Goal: Find specific page/section: Find specific page/section

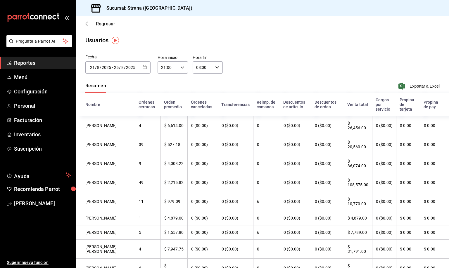
click at [97, 23] on span "Regresar" at bounding box center [105, 24] width 19 height 6
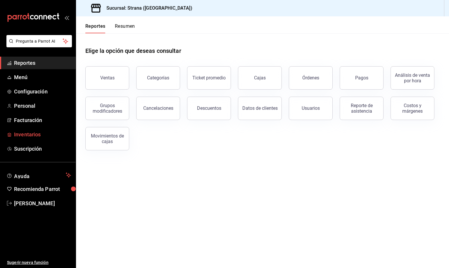
click at [30, 133] on span "Inventarios" at bounding box center [42, 135] width 57 height 8
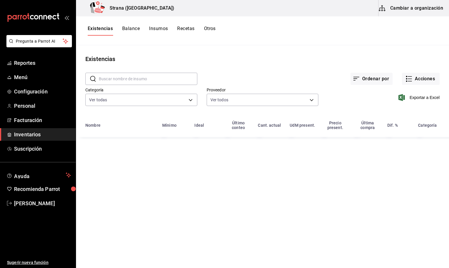
click at [111, 81] on input "text" at bounding box center [148, 79] width 99 height 12
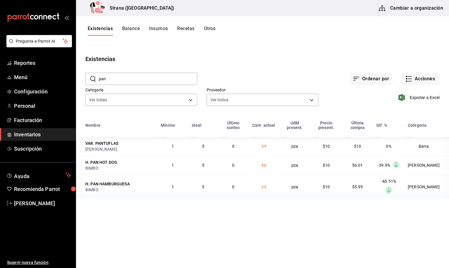
drag, startPoint x: 120, startPoint y: 79, endPoint x: 99, endPoint y: 78, distance: 21.1
click at [99, 78] on input "pan" at bounding box center [148, 79] width 99 height 12
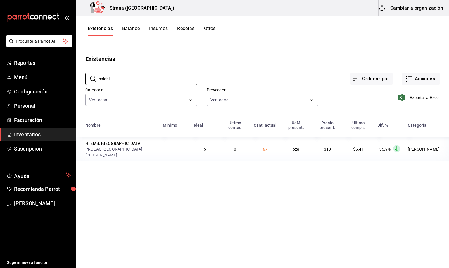
type input "salchi"
